Goal: Transaction & Acquisition: Purchase product/service

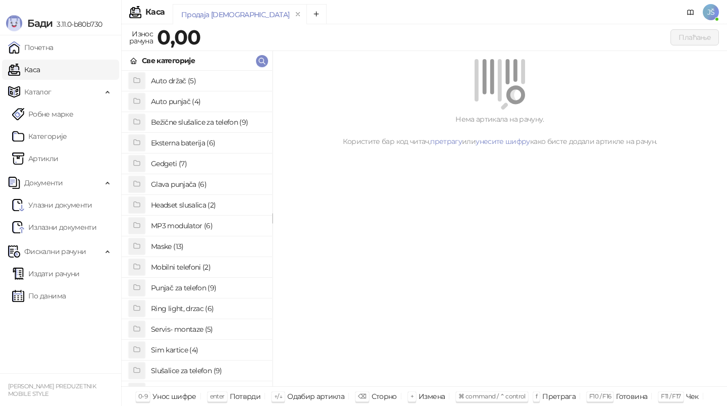
click at [166, 248] on h4 "Maske (13)" at bounding box center [207, 246] width 113 height 16
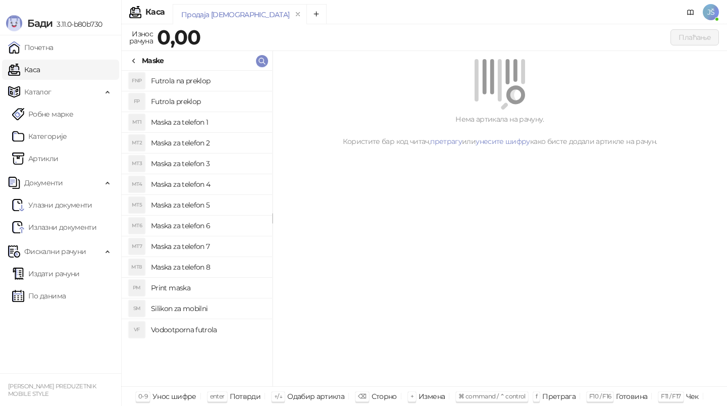
click at [209, 202] on h4 "Maska za telefon 5" at bounding box center [207, 205] width 113 height 16
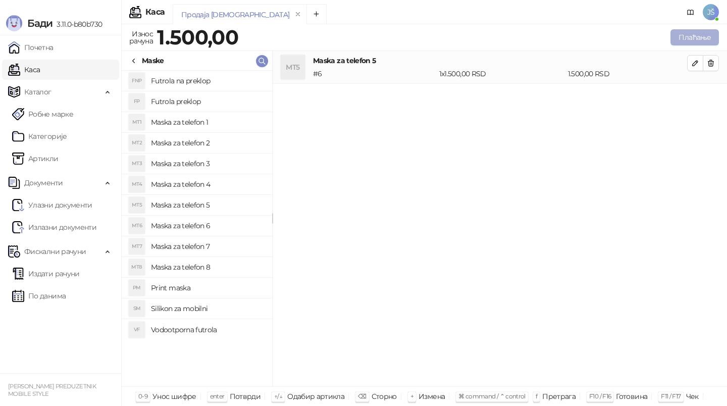
click at [690, 37] on button "Плаћање" at bounding box center [695, 37] width 48 height 16
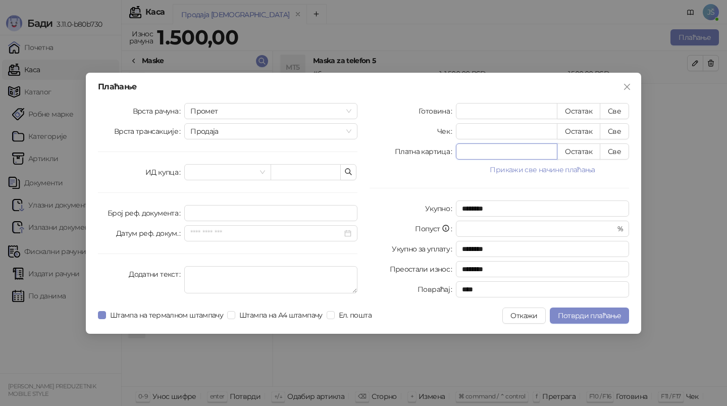
click at [515, 155] on input "*" at bounding box center [506, 151] width 100 height 15
click at [610, 153] on button "Све" at bounding box center [614, 151] width 29 height 16
type input "****"
click at [587, 322] on button "Потврди плаћање" at bounding box center [589, 316] width 79 height 16
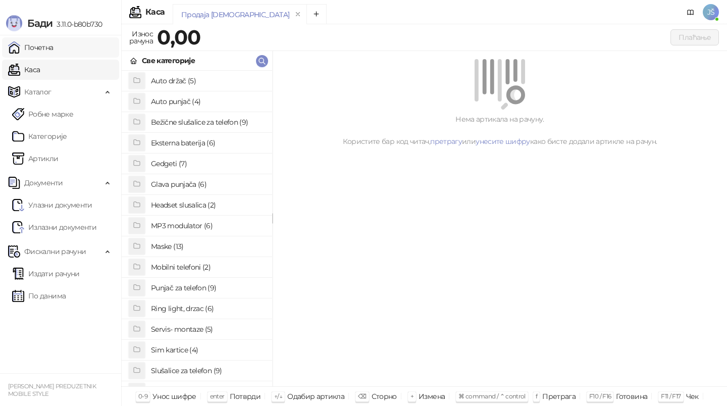
click at [54, 50] on link "Почетна" at bounding box center [30, 47] width 45 height 20
